Goal: Download file/media

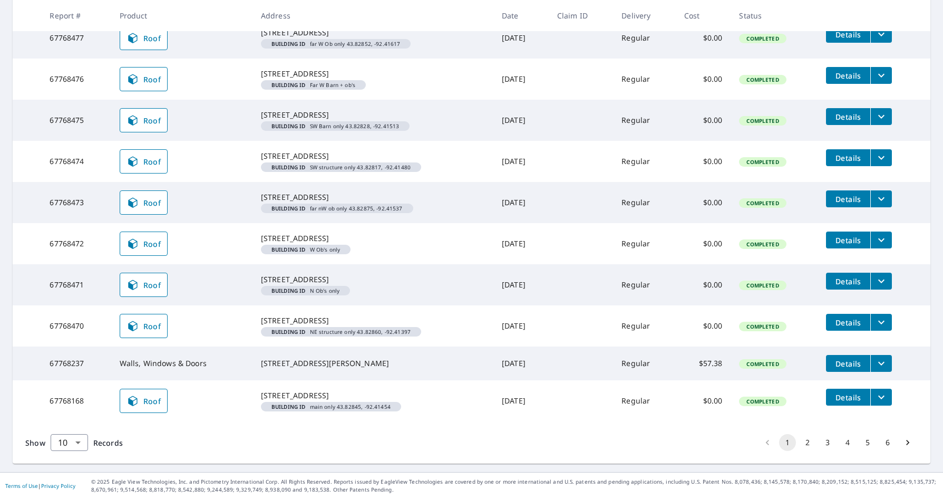
scroll to position [288, 0]
click at [70, 442] on body "PM PM Dashboard Order History Order PM Dashboard / Order History Order History …" at bounding box center [471, 249] width 943 height 499
click at [73, 442] on li "25" at bounding box center [68, 438] width 37 height 19
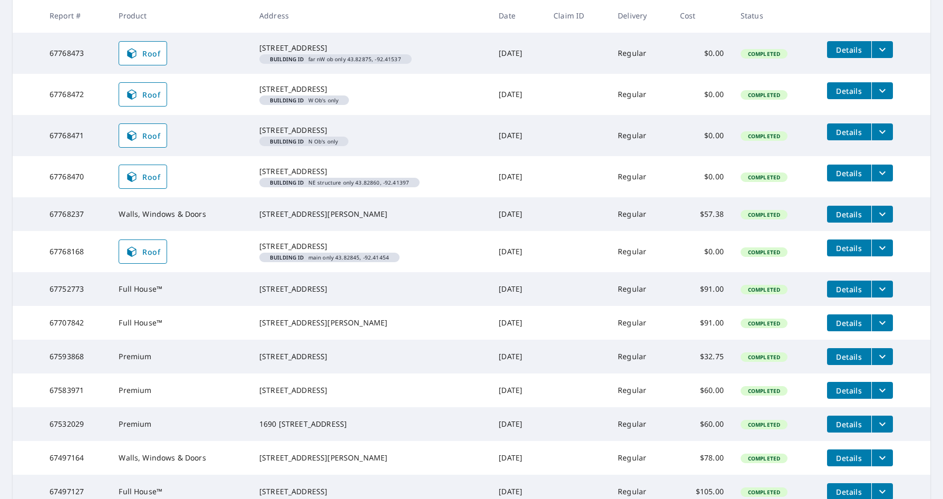
scroll to position [422, 0]
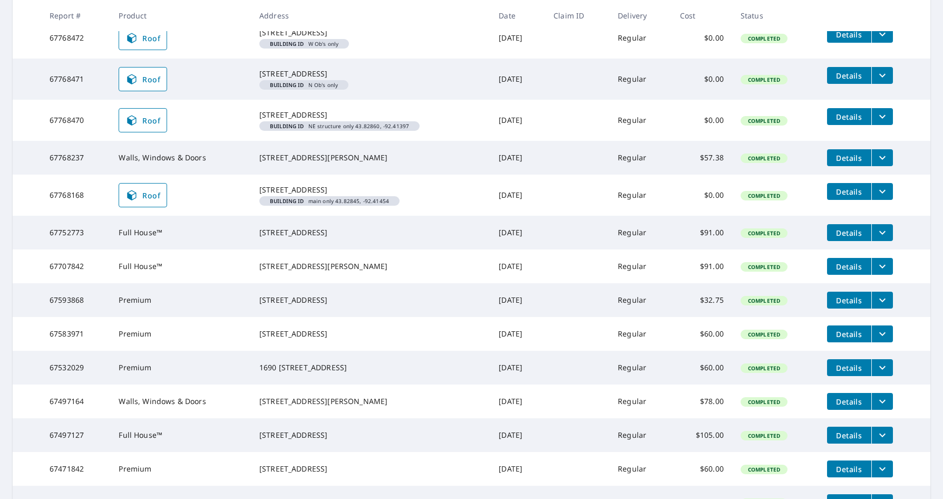
click at [132, 201] on icon at bounding box center [131, 195] width 13 height 13
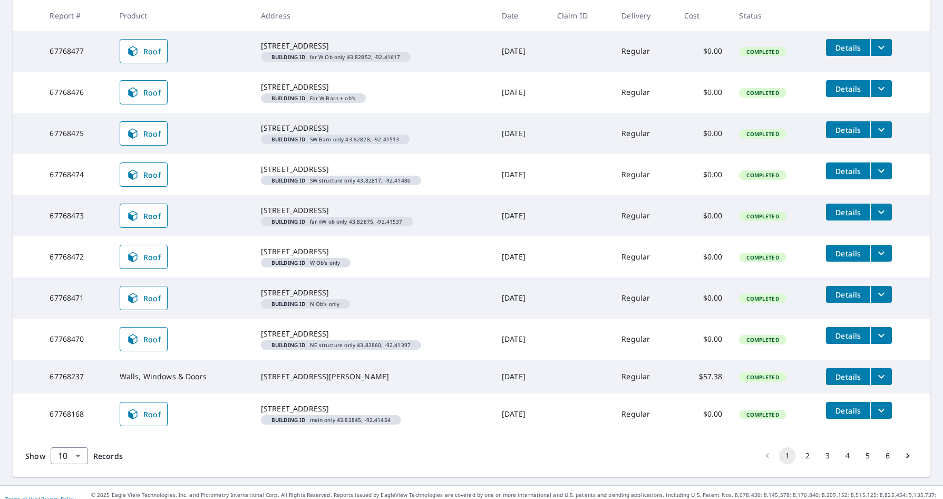
scroll to position [288, 0]
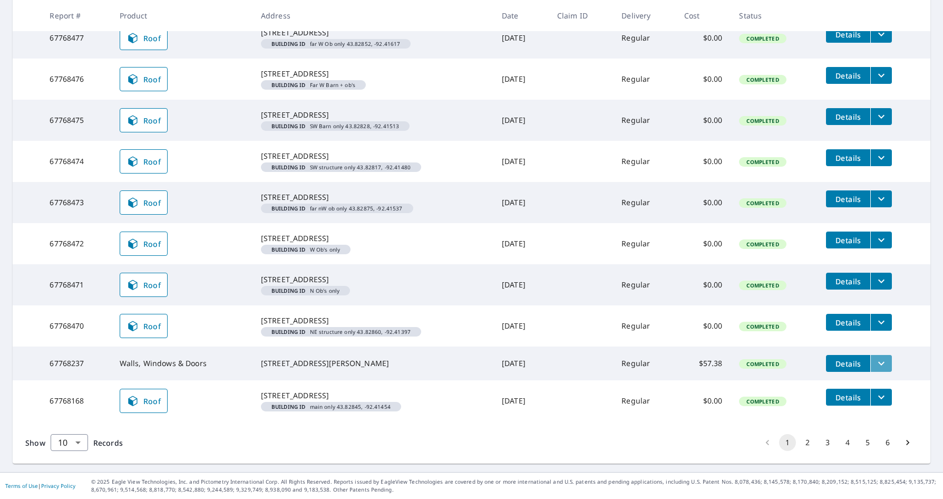
click at [878, 362] on icon "filesDropdownBtn-67768237" at bounding box center [881, 364] width 6 height 4
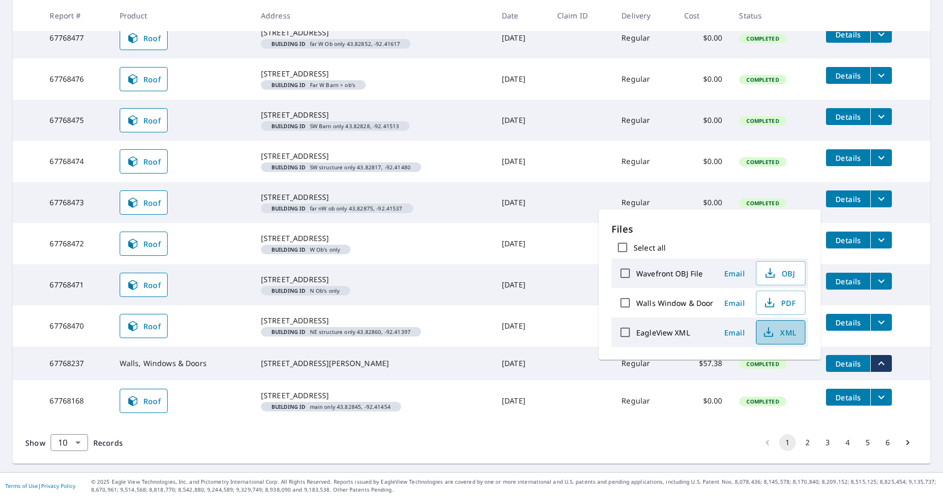
click at [784, 333] on span "XML" at bounding box center [780, 332] width 34 height 13
click at [784, 274] on span "OBJ" at bounding box center [780, 273] width 34 height 13
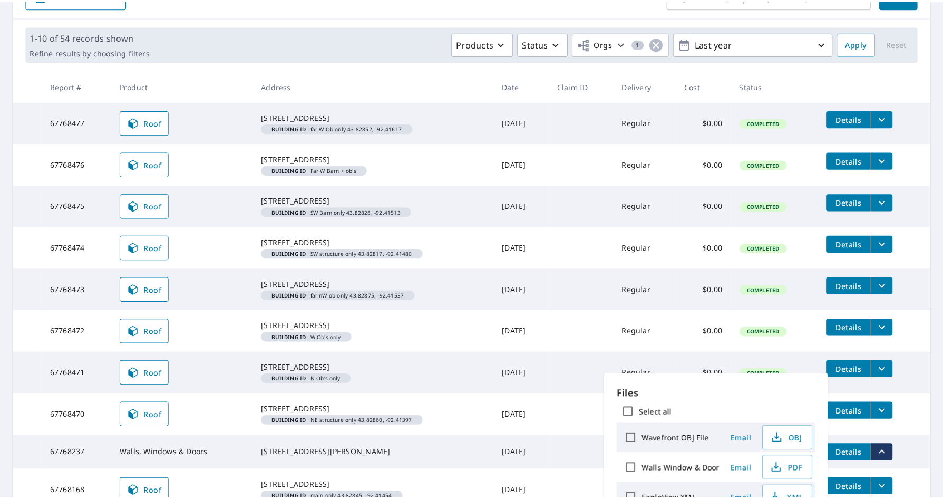
scroll to position [130, 0]
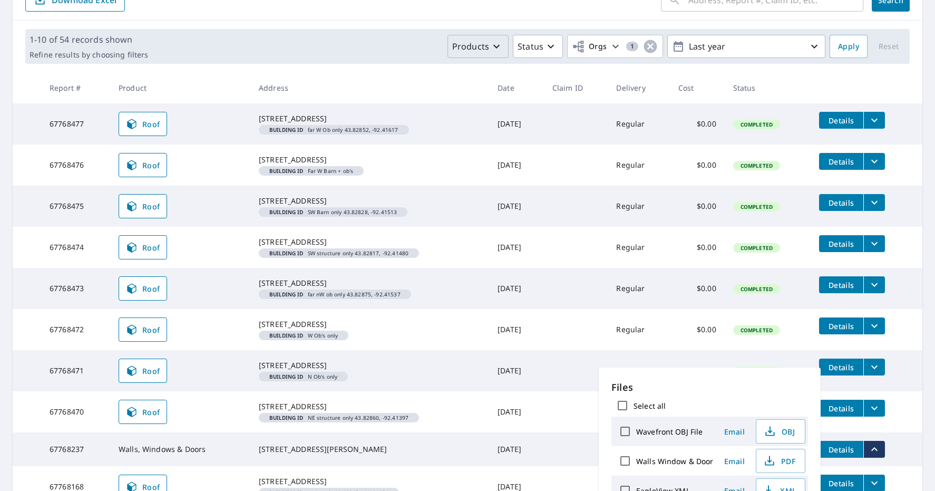
click at [459, 41] on p "Products" at bounding box center [470, 46] width 37 height 13
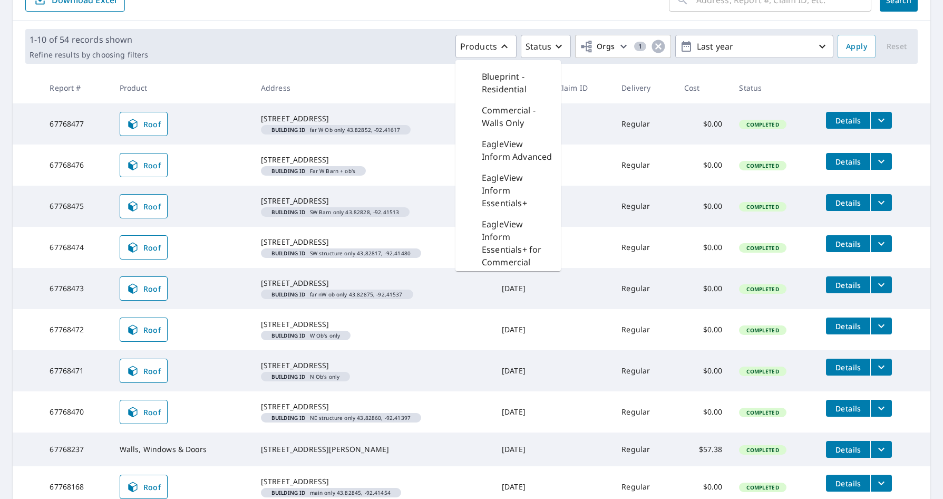
scroll to position [0, 0]
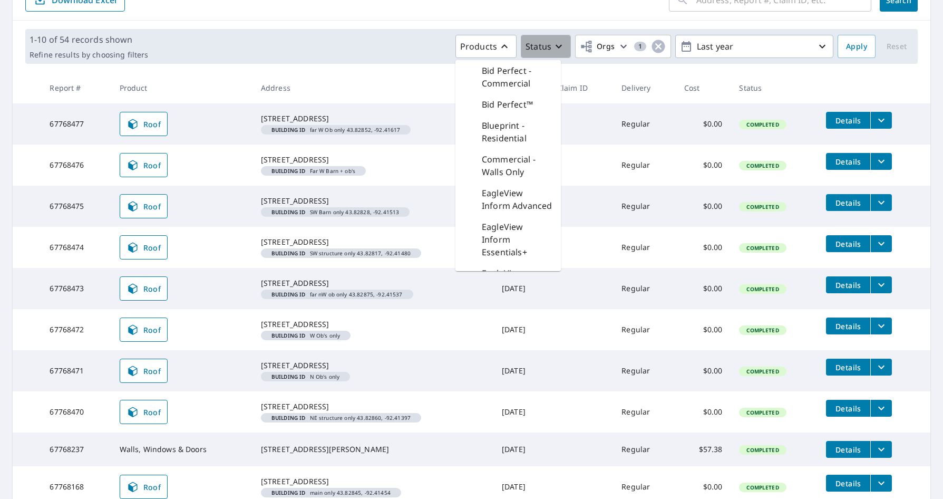
click at [529, 41] on p "Status" at bounding box center [539, 46] width 26 height 13
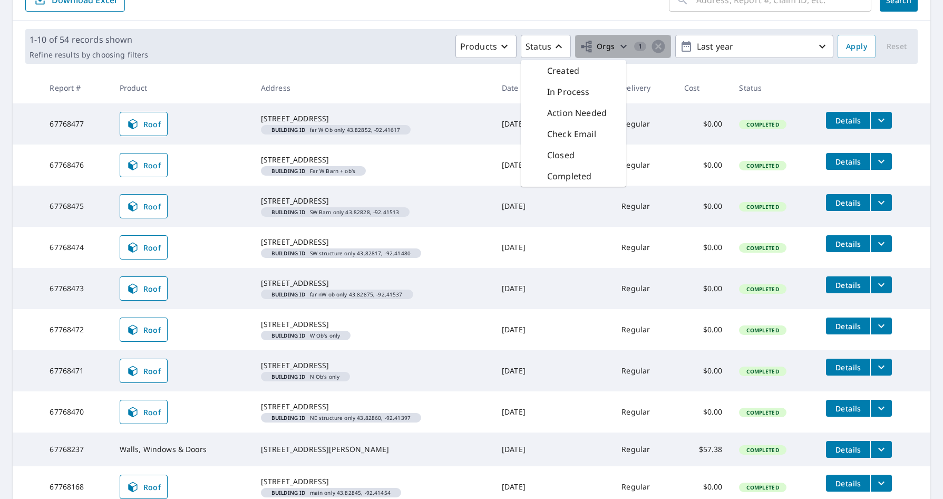
click at [597, 43] on span "Orgs" at bounding box center [597, 46] width 35 height 13
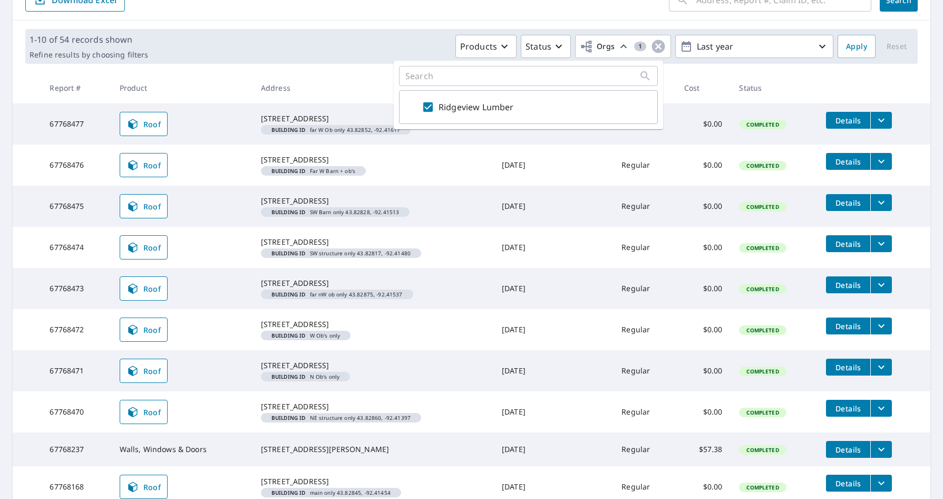
click at [351, 83] on th "Address" at bounding box center [373, 87] width 241 height 31
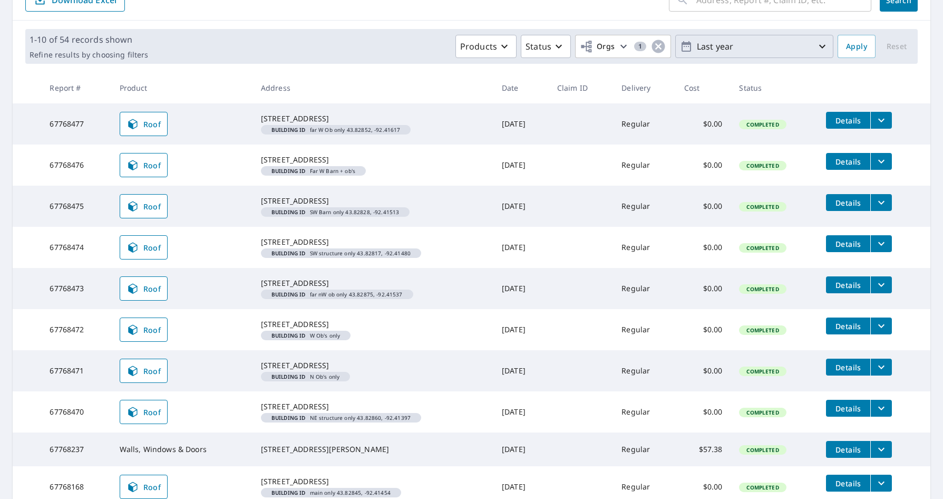
click at [706, 51] on p "Last year" at bounding box center [754, 46] width 123 height 18
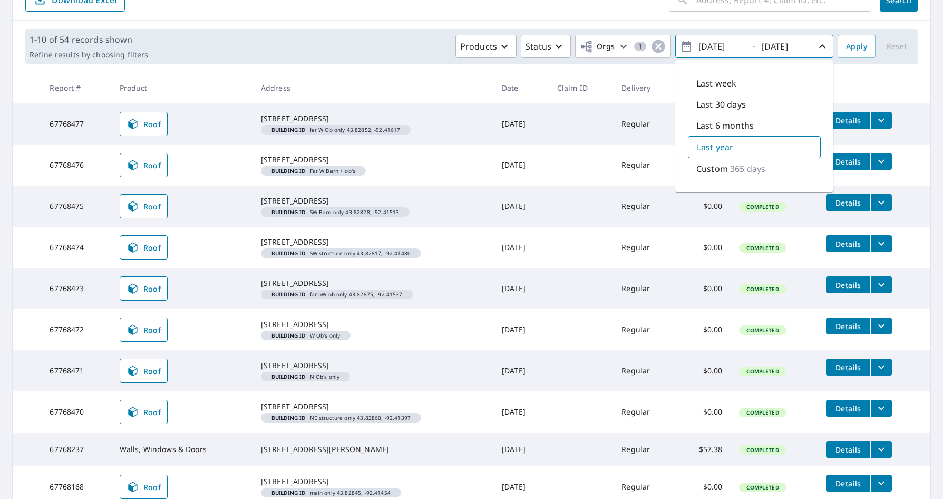
click at [926, 60] on main "​ Search Download Excel 1-10 of 54 records shown Refine results by choosing fil…" at bounding box center [471, 262] width 943 height 591
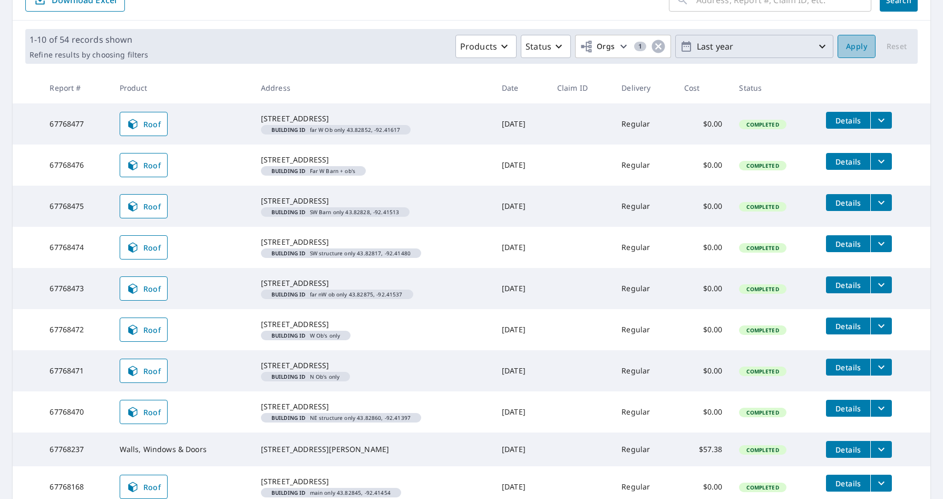
click at [853, 47] on span "Apply" at bounding box center [856, 46] width 21 height 13
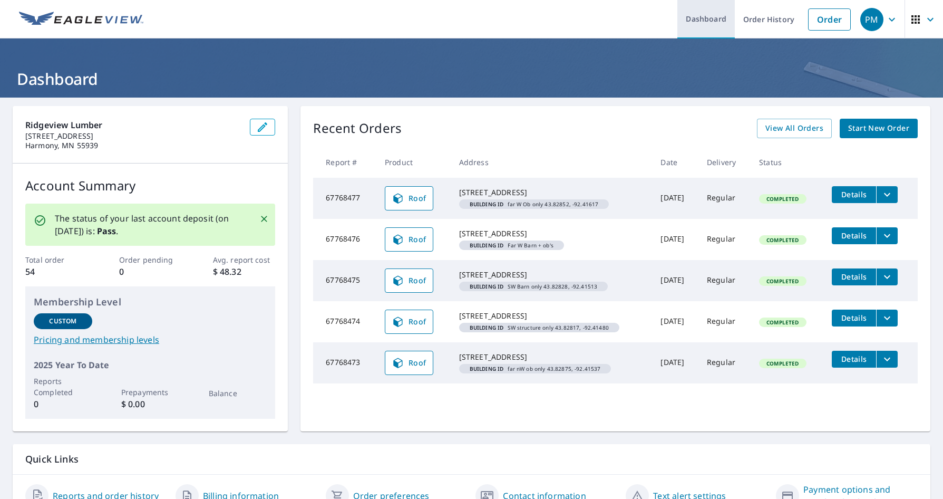
click at [695, 22] on link "Dashboard" at bounding box center [706, 19] width 57 height 38
click at [780, 129] on span "View All Orders" at bounding box center [795, 128] width 58 height 13
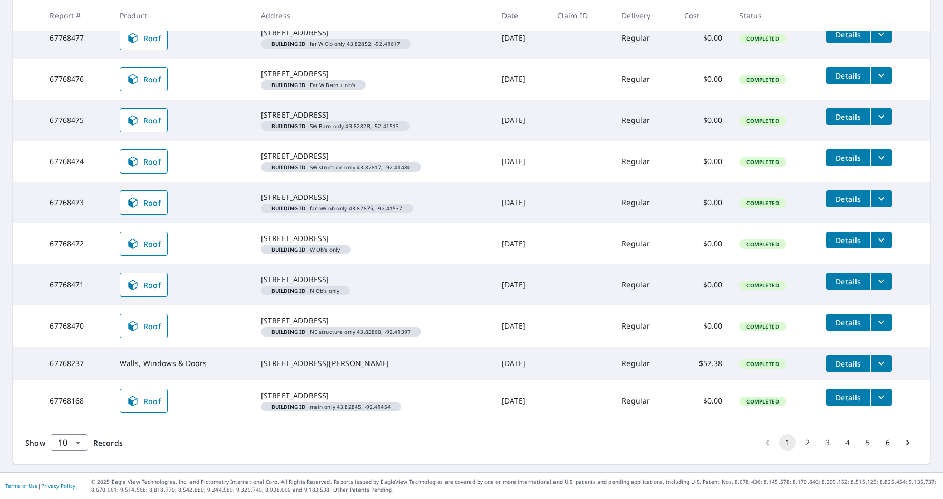
scroll to position [288, 0]
click at [881, 391] on icon "filesDropdownBtn-67768168" at bounding box center [881, 397] width 13 height 13
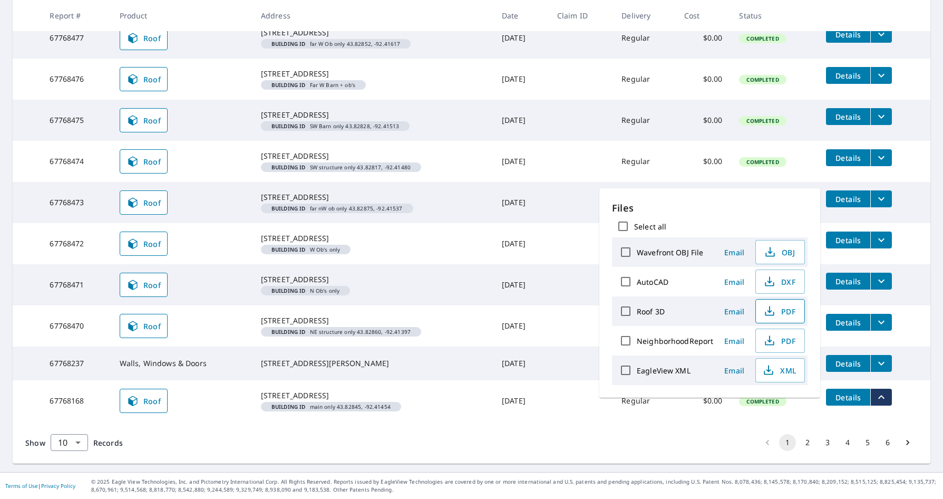
click at [778, 310] on span "PDF" at bounding box center [779, 311] width 34 height 13
